Goal: Check status: Check status

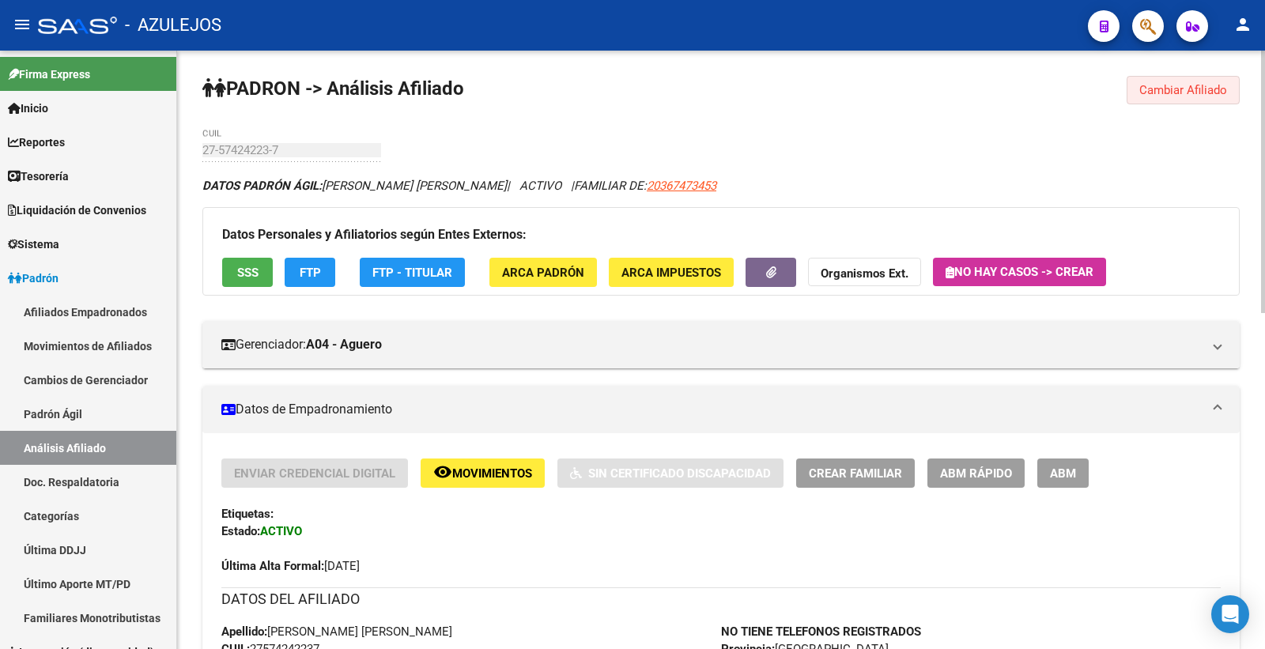
click at [1204, 93] on span "Cambiar Afiliado" at bounding box center [1183, 90] width 88 height 14
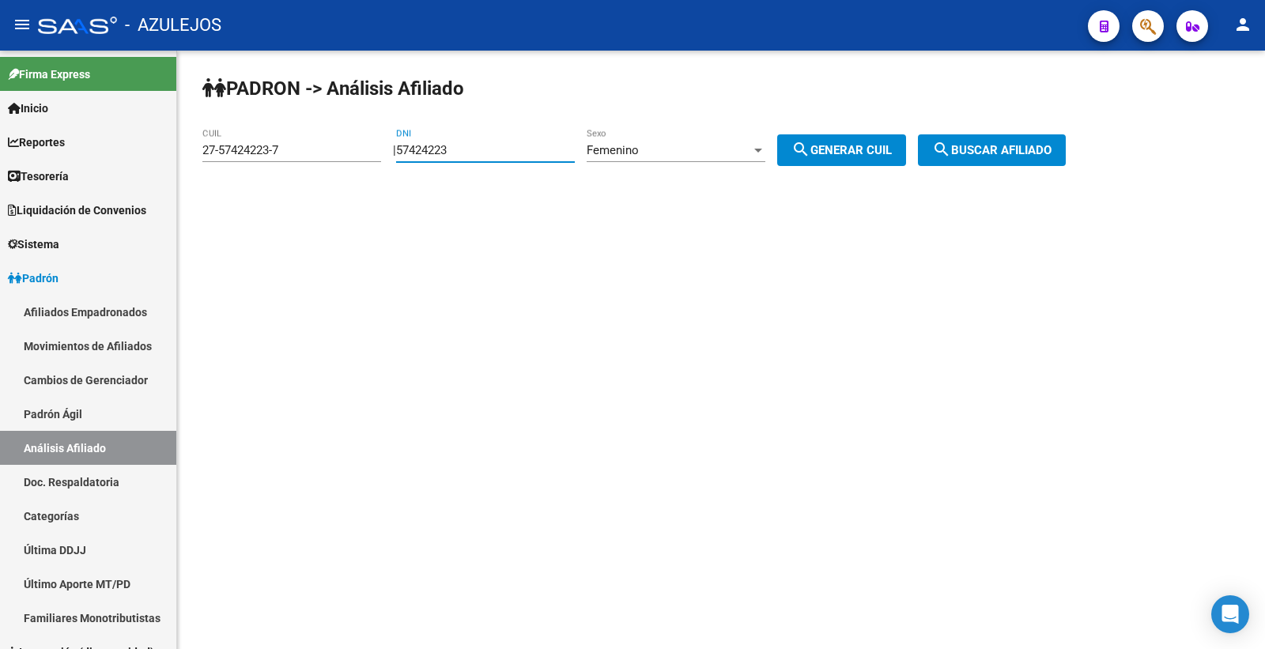
drag, startPoint x: 471, startPoint y: 153, endPoint x: 404, endPoint y: 153, distance: 67.2
click at [404, 153] on div "| 57424223 DNI Femenino Sexo search Generar CUIL" at bounding box center [655, 150] width 525 height 14
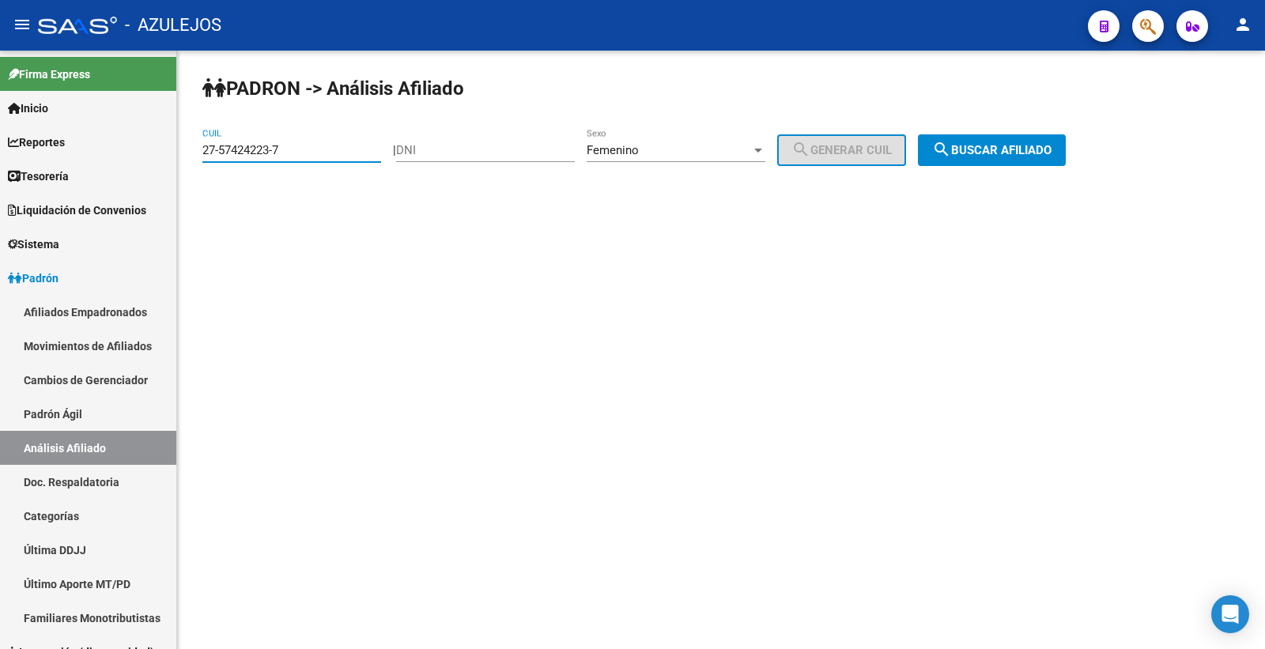
drag, startPoint x: 316, startPoint y: 151, endPoint x: 352, endPoint y: 147, distance: 35.8
click at [295, 150] on input "27-57424223-7" at bounding box center [291, 150] width 179 height 14
click at [468, 152] on input "DNI" at bounding box center [485, 150] width 179 height 14
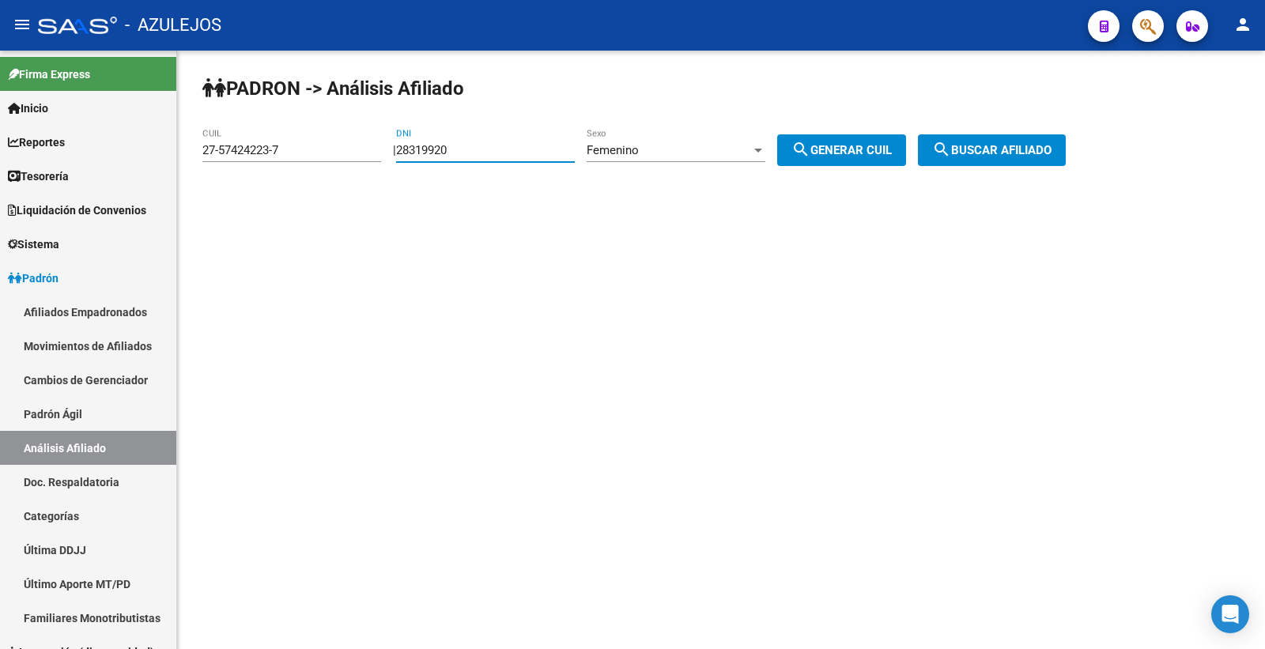
type input "28319920"
click at [890, 153] on span "search Generar CUIL" at bounding box center [841, 150] width 100 height 14
type input "27-28319920-2"
click at [999, 151] on span "search Buscar afiliado" at bounding box center [991, 150] width 119 height 14
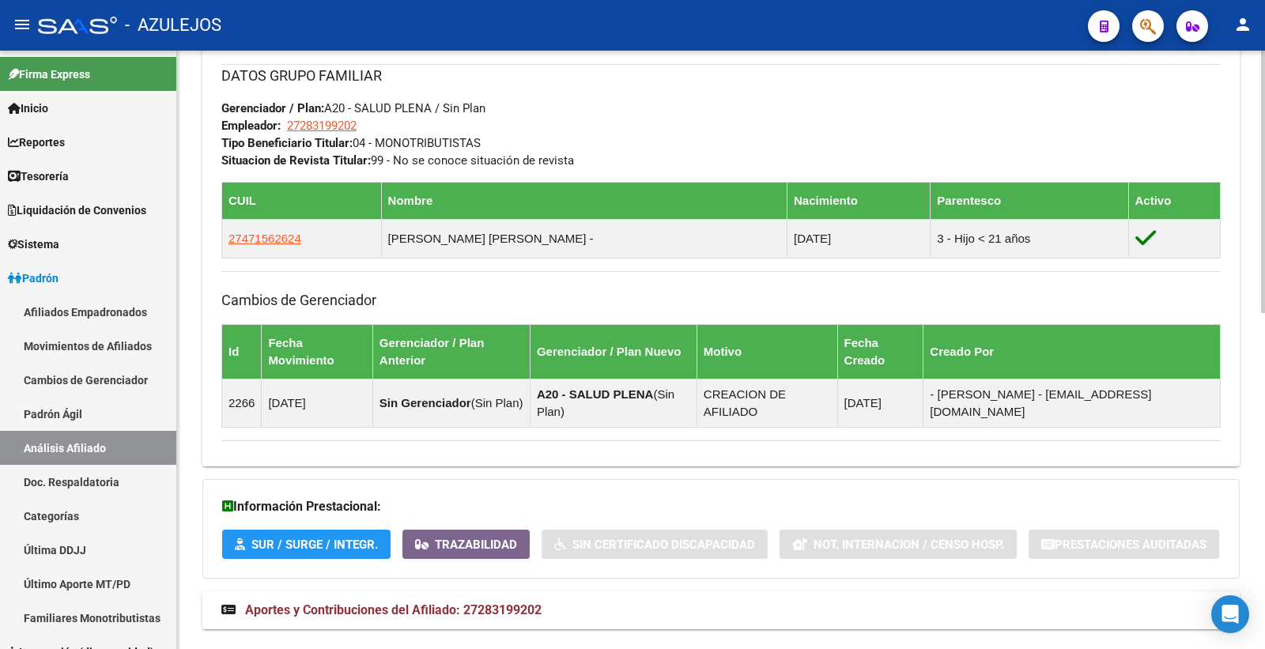
scroll to position [765, 0]
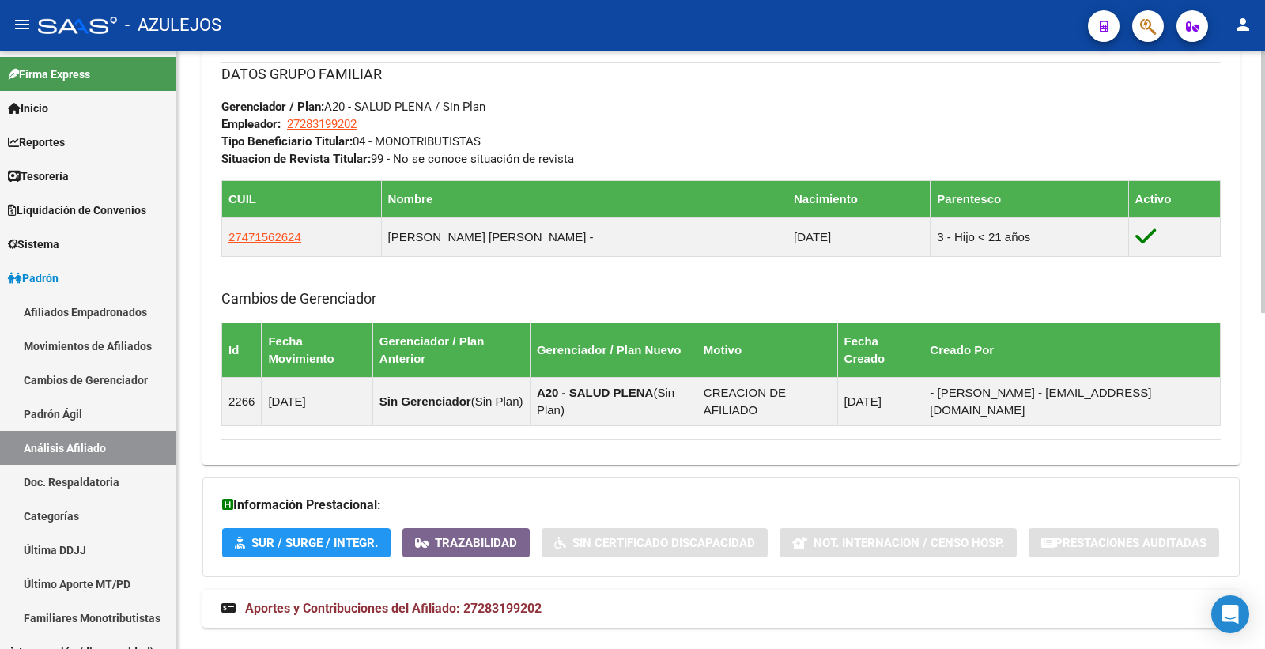
drag, startPoint x: 479, startPoint y: 584, endPoint x: 554, endPoint y: 573, distance: 75.8
click at [479, 600] on strong "Aportes y Contribuciones del Afiliado: 27283199202" at bounding box center [381, 608] width 320 height 17
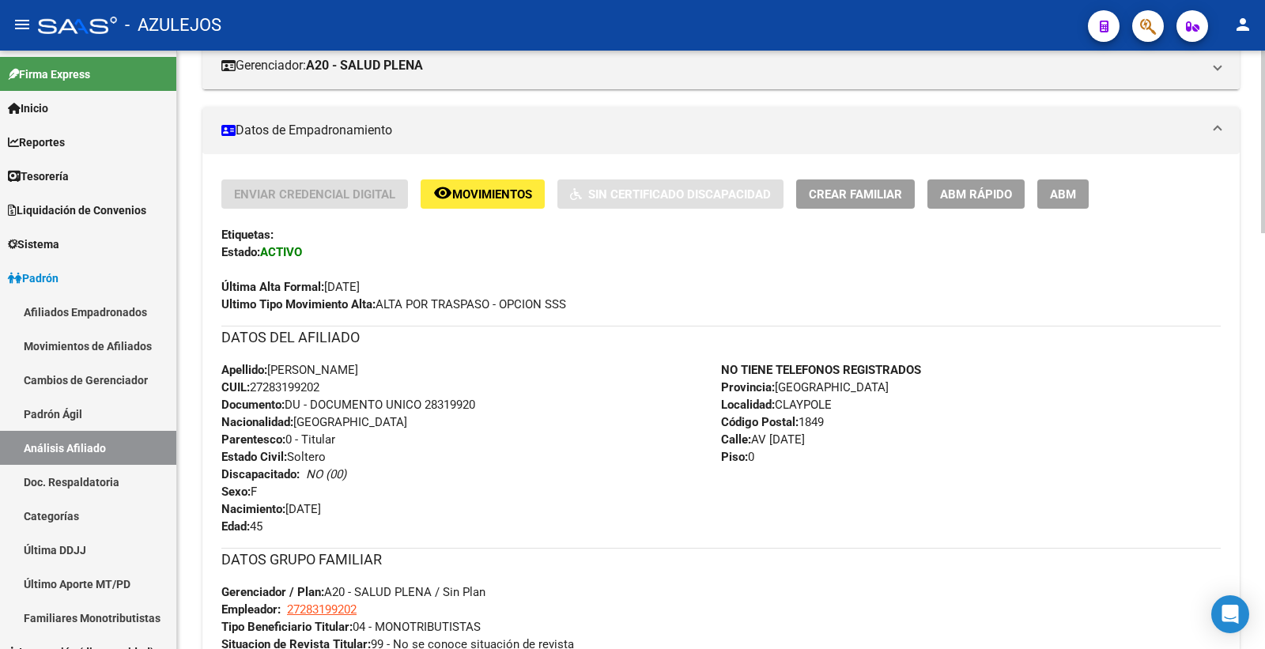
scroll to position [130, 0]
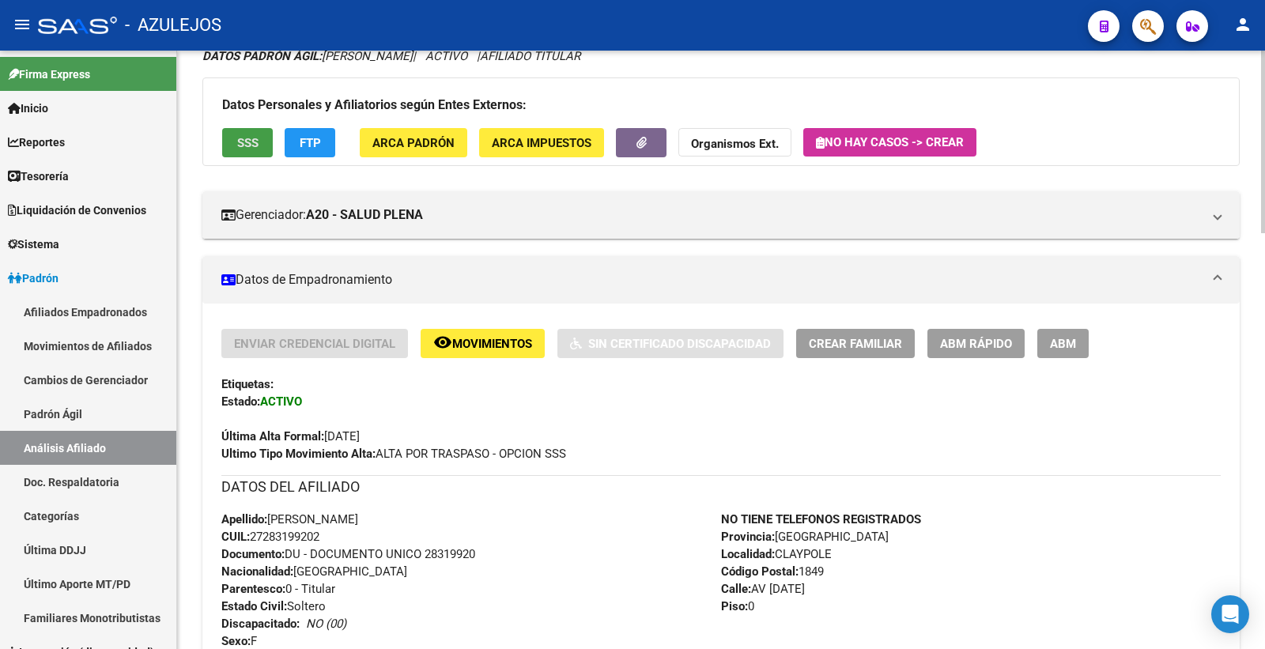
click at [248, 142] on span "SSS" at bounding box center [247, 143] width 21 height 14
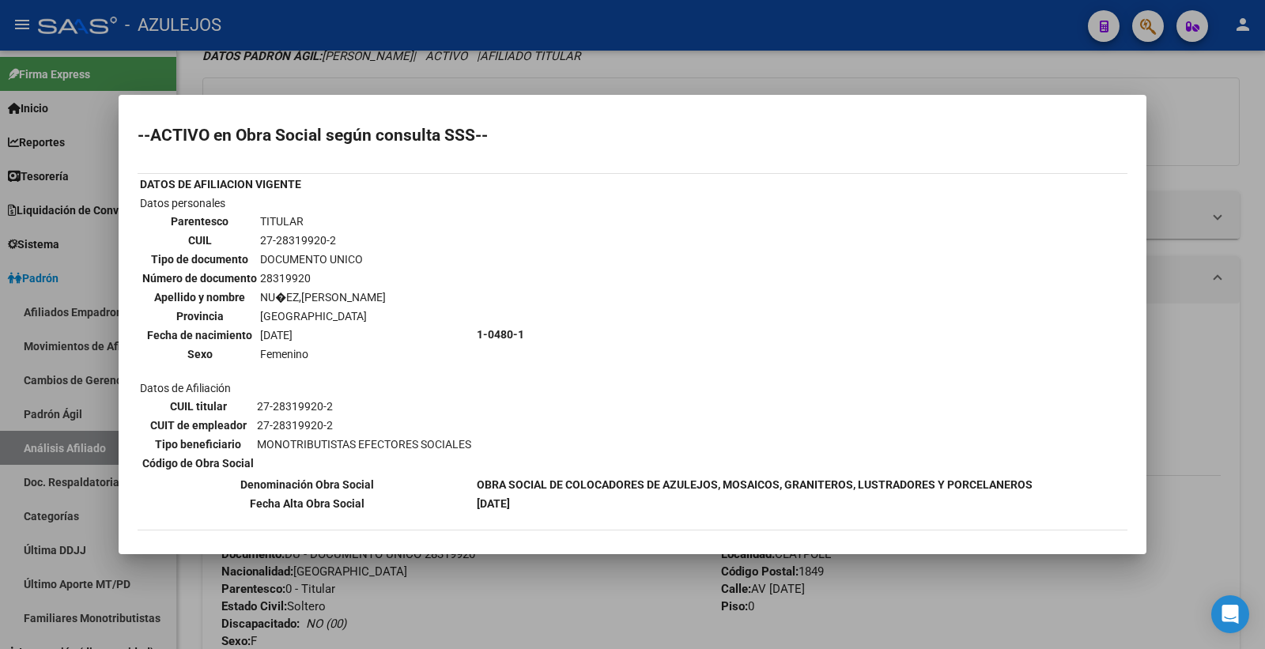
click at [761, 79] on div at bounding box center [632, 324] width 1265 height 649
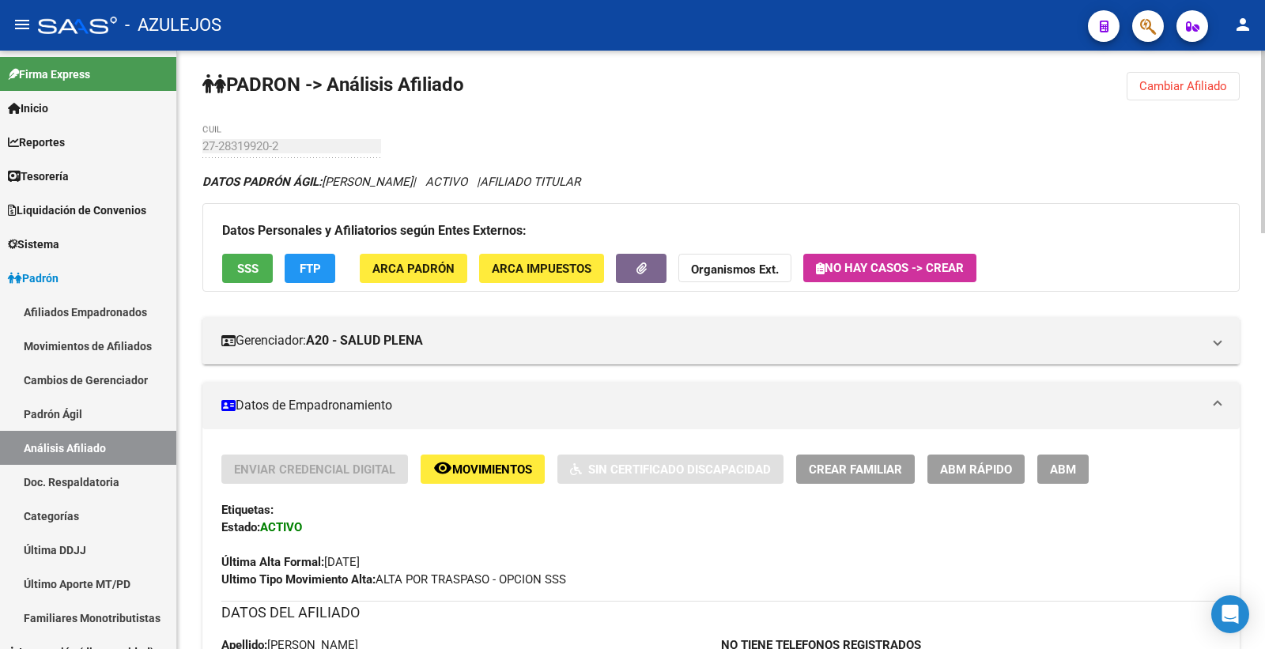
scroll to position [0, 0]
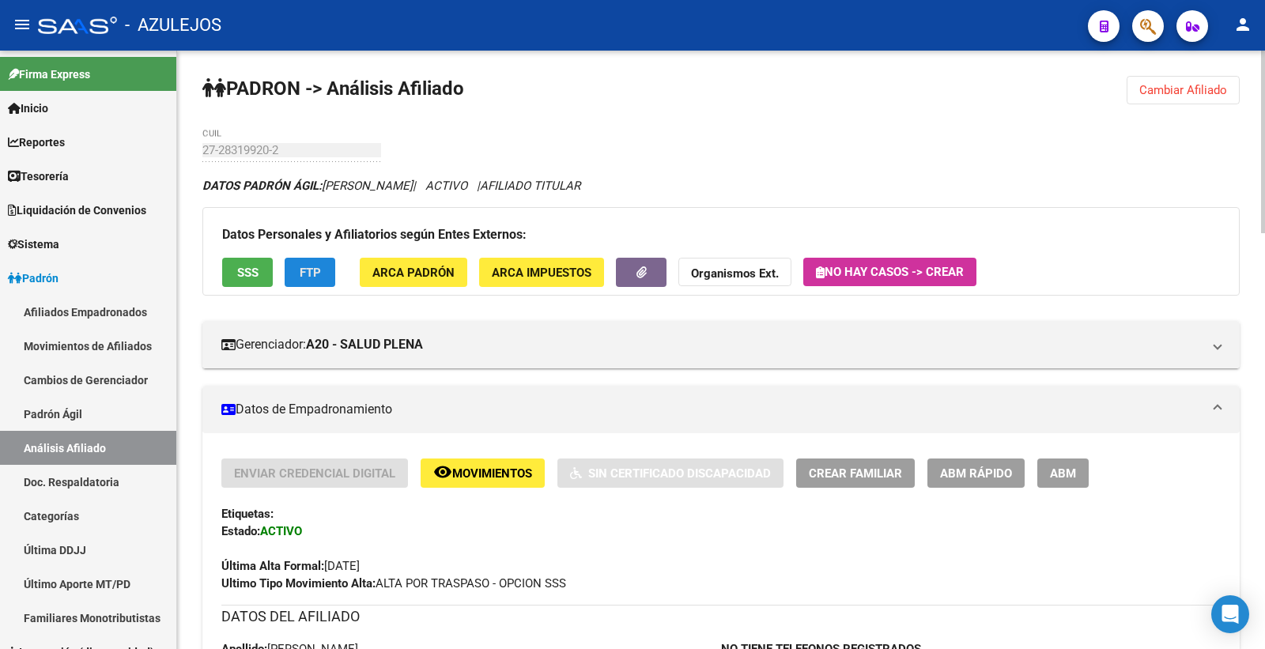
click at [310, 270] on span "FTP" at bounding box center [310, 273] width 21 height 14
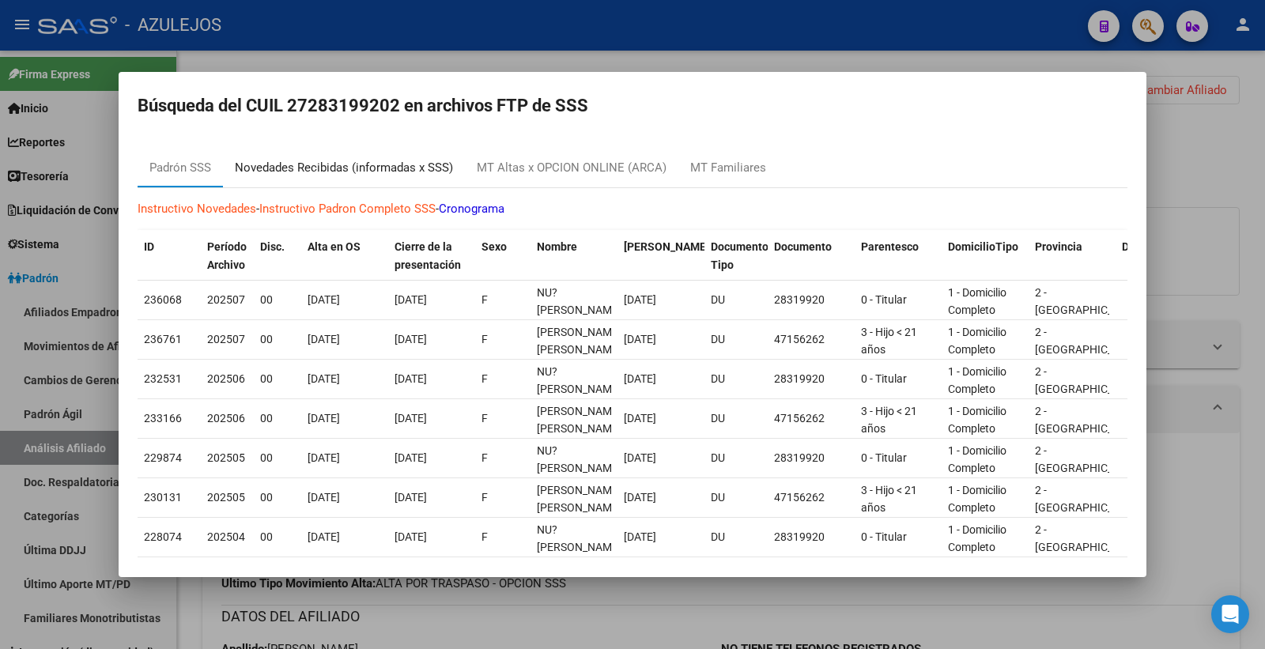
click at [342, 159] on div "Novedades Recibidas (informadas x SSS)" at bounding box center [344, 168] width 218 height 18
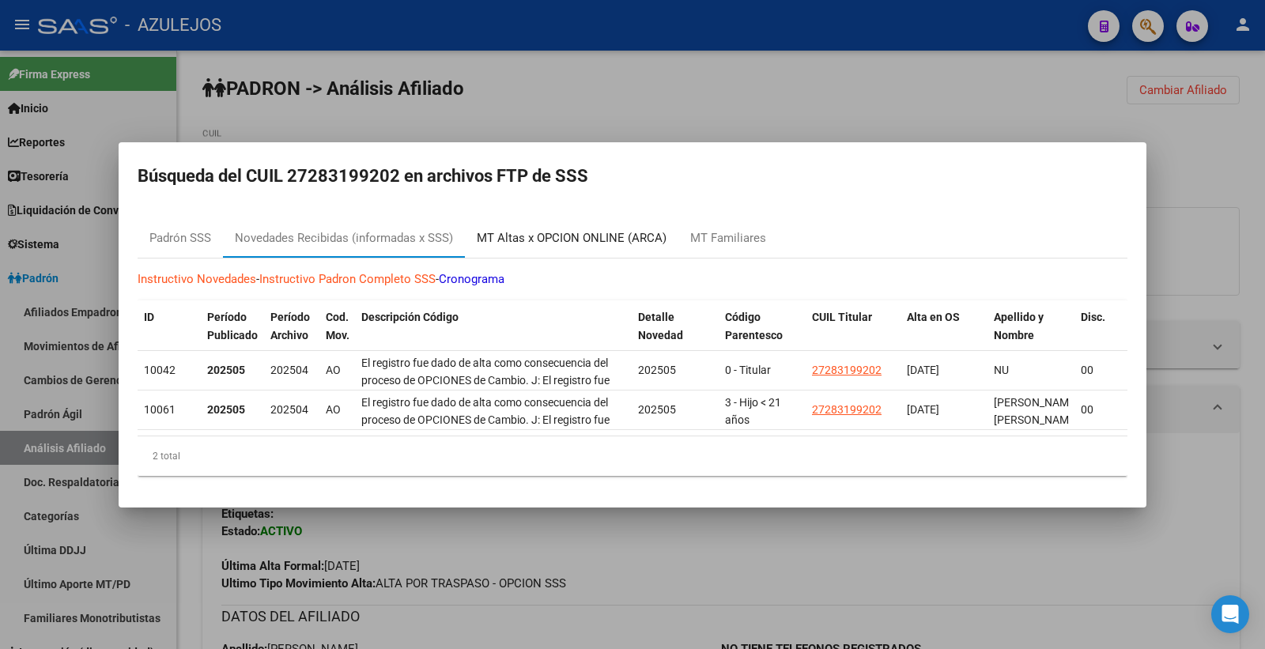
click at [604, 229] on div "MT Altas x OPCION ONLINE (ARCA)" at bounding box center [572, 238] width 190 height 18
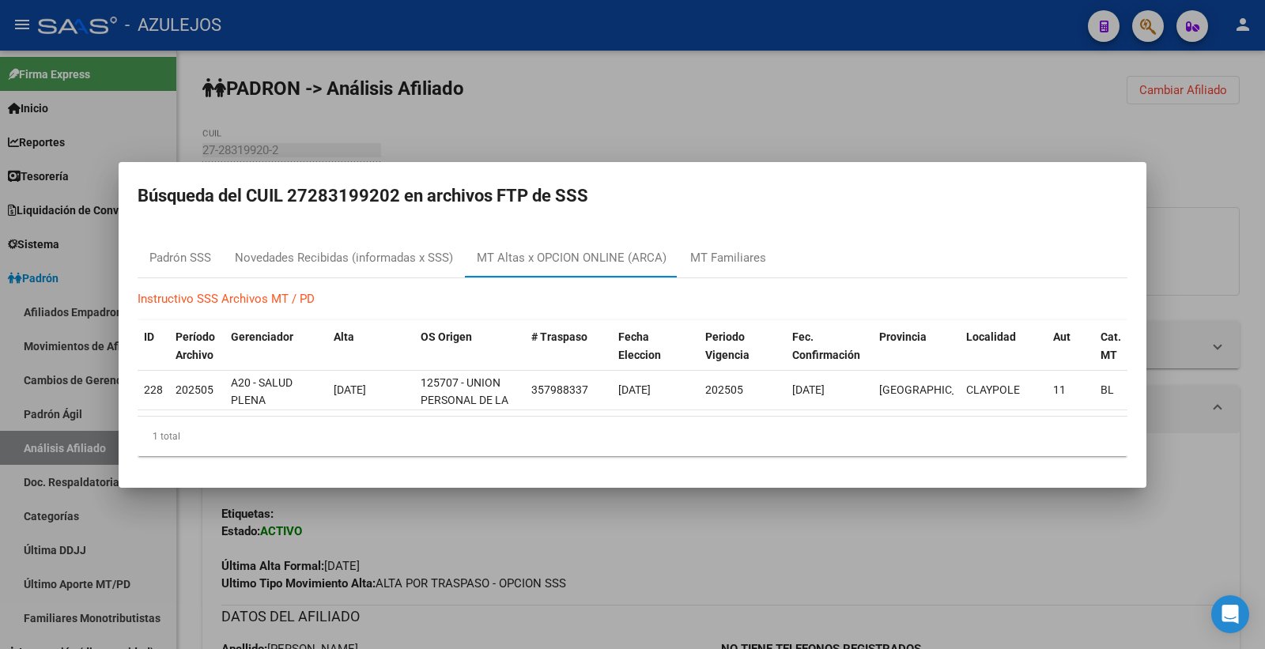
click at [761, 106] on div at bounding box center [632, 324] width 1265 height 649
